Goal: Task Accomplishment & Management: Complete application form

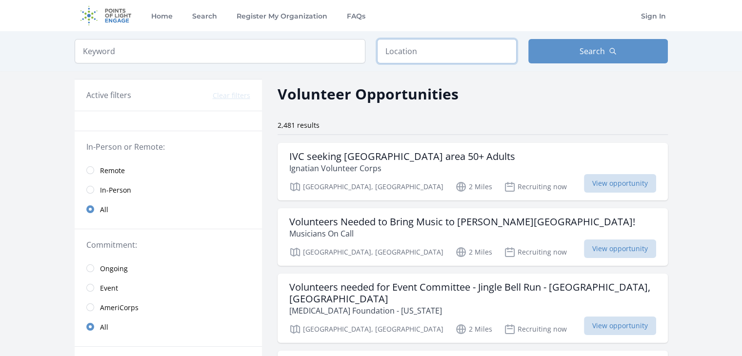
click at [409, 58] on input "text" at bounding box center [447, 51] width 140 height 24
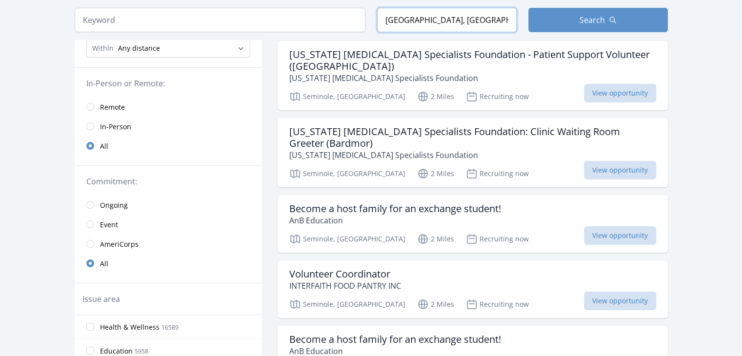
scroll to position [103, 0]
type input "[GEOGRAPHIC_DATA], [GEOGRAPHIC_DATA], [GEOGRAPHIC_DATA]"
click at [344, 280] on p "INTERFAITH FOOD PANTRY INC" at bounding box center [345, 286] width 112 height 12
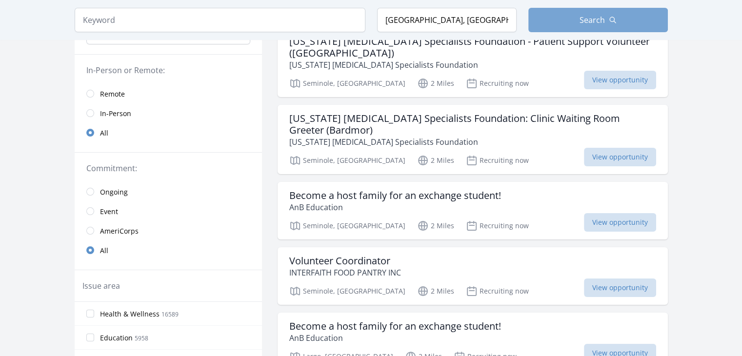
scroll to position [0, 0]
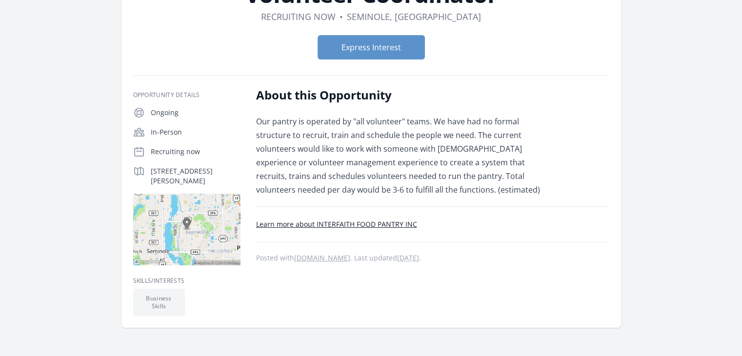
scroll to position [92, 0]
click at [141, 131] on icon at bounding box center [139, 132] width 12 height 12
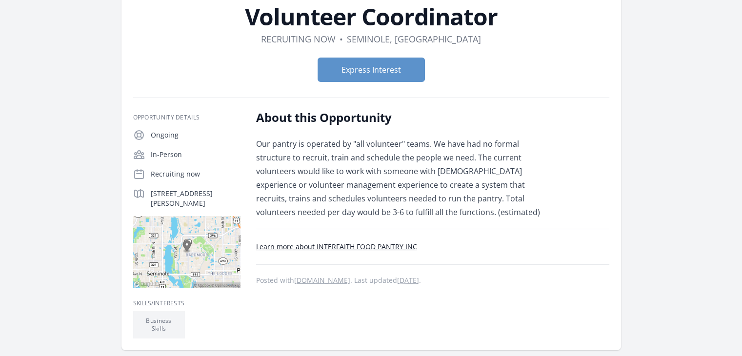
scroll to position [0, 0]
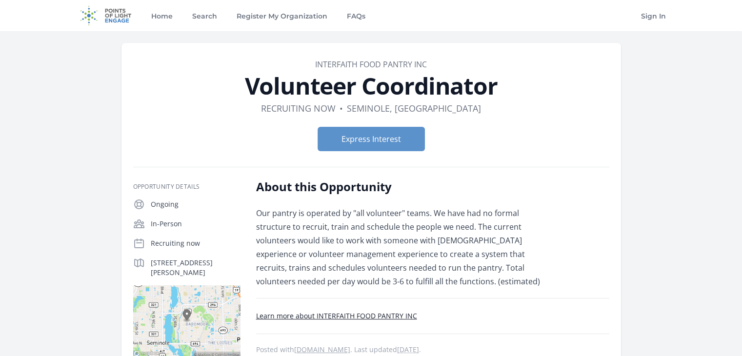
click at [141, 131] on form "Express Interest" at bounding box center [371, 139] width 476 height 24
